Goal: Find contact information: Find contact information

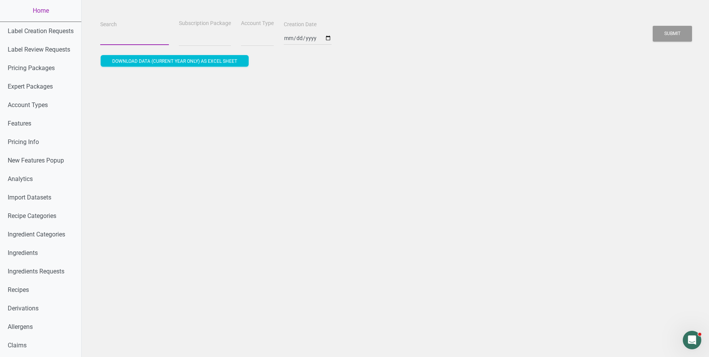
click at [121, 33] on input "Search" at bounding box center [134, 38] width 69 height 14
select select
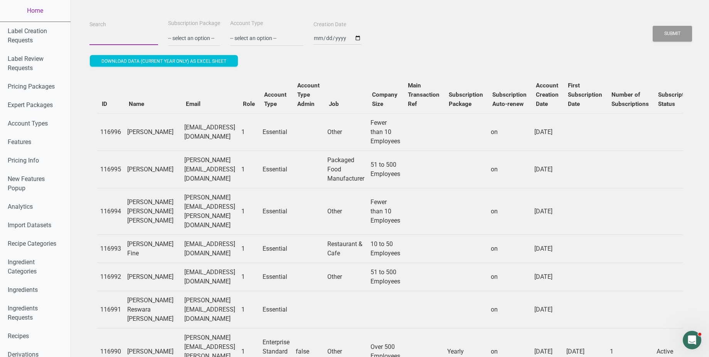
click at [110, 37] on input "Search" at bounding box center [123, 38] width 69 height 14
type input "b"
type input "maria"
click at [653, 26] on button "Submit" at bounding box center [672, 34] width 39 height 16
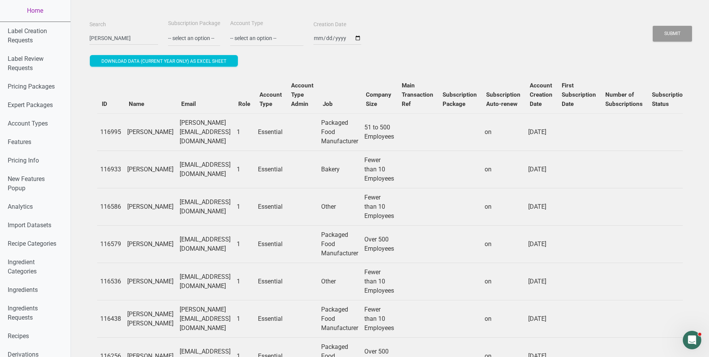
click at [207, 132] on td "maria@bryanjohnson.com" at bounding box center [205, 131] width 57 height 37
copy td "maria@bryanjohnson.com"
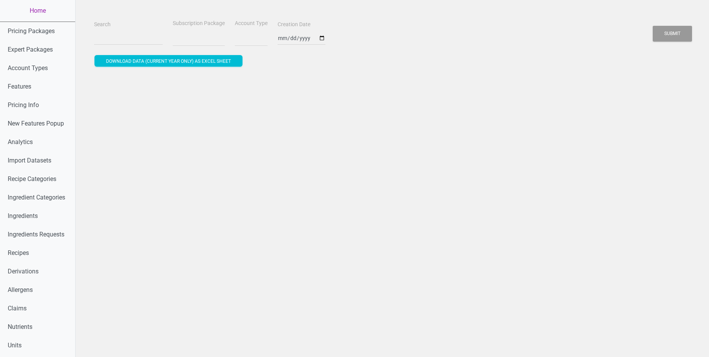
select select
